Goal: Navigation & Orientation: Find specific page/section

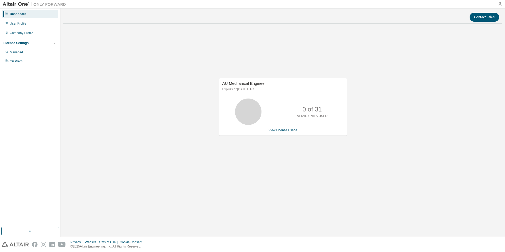
click at [501, 5] on icon "button" at bounding box center [500, 4] width 4 height 4
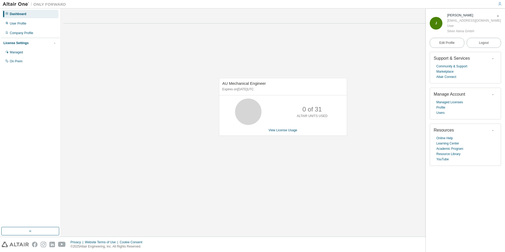
click at [438, 22] on div "J" at bounding box center [436, 23] width 13 height 13
click at [438, 21] on div "J" at bounding box center [436, 23] width 13 height 13
drag, startPoint x: 459, startPoint y: 13, endPoint x: 460, endPoint y: 16, distance: 2.7
click at [459, 14] on div "Jörg Fusenig" at bounding box center [475, 15] width 54 height 5
click at [460, 16] on div "Jörg Fusenig" at bounding box center [475, 15] width 54 height 5
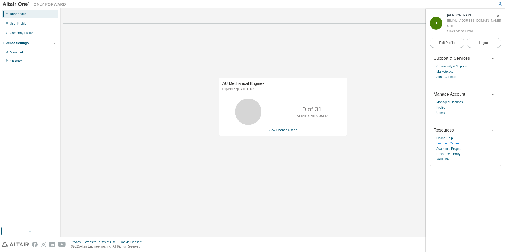
click at [445, 145] on link "Learning Center" at bounding box center [448, 143] width 23 height 5
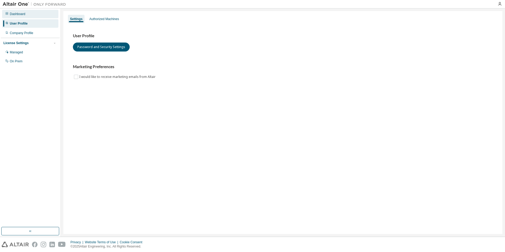
click at [19, 16] on div "Dashboard" at bounding box center [18, 14] width 16 height 4
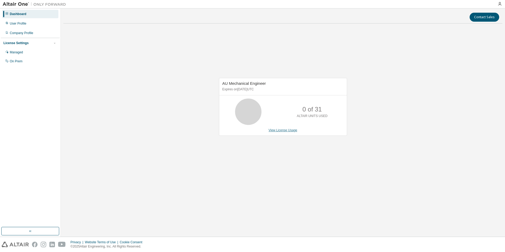
click at [291, 131] on link "View License Usage" at bounding box center [283, 130] width 29 height 4
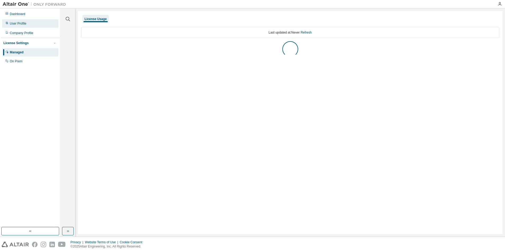
click at [16, 21] on div "User Profile" at bounding box center [18, 23] width 17 height 4
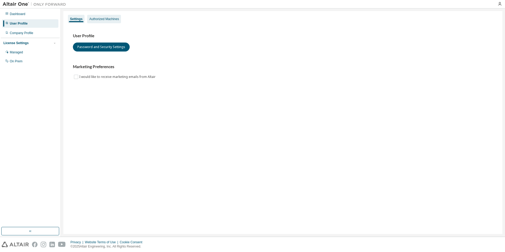
click at [98, 16] on div "Authorized Machines" at bounding box center [104, 19] width 34 height 8
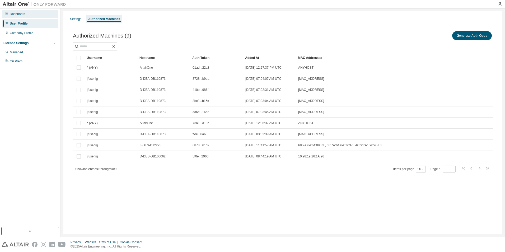
click at [11, 14] on div "Dashboard" at bounding box center [18, 14] width 16 height 4
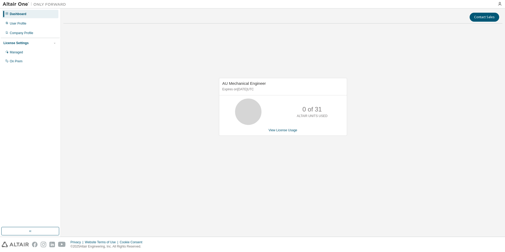
click at [13, 245] on img at bounding box center [15, 245] width 27 height 6
